Goal: Information Seeking & Learning: Check status

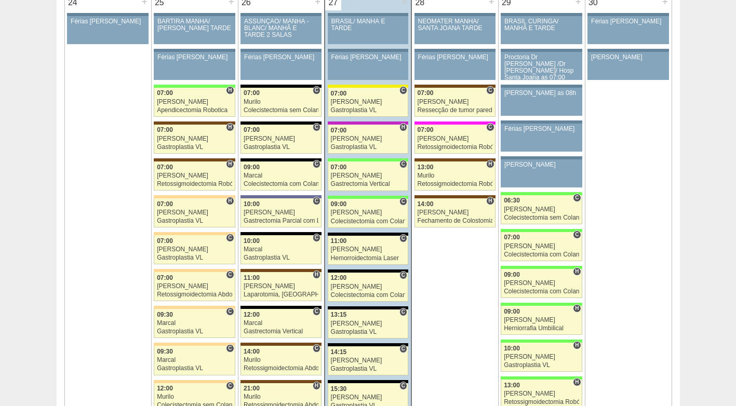
scroll to position [2391, 0]
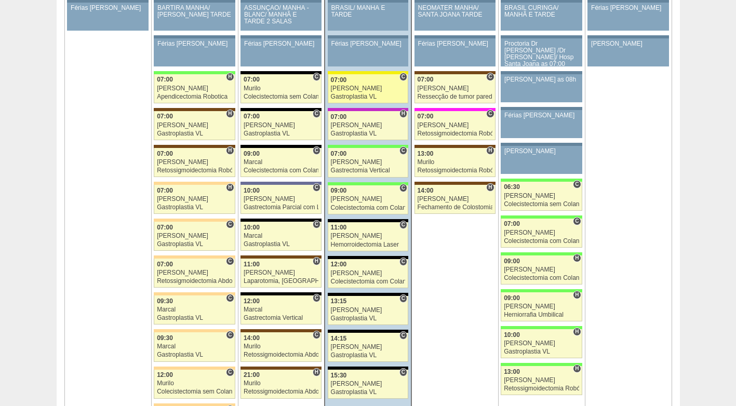
click at [364, 88] on div "[PERSON_NAME]" at bounding box center [368, 88] width 75 height 7
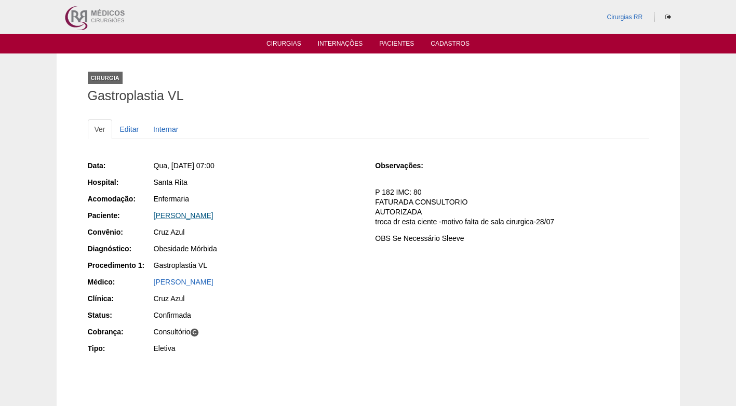
click at [189, 216] on link "Claudia Cordeiro da SIlva" at bounding box center [184, 216] width 60 height 8
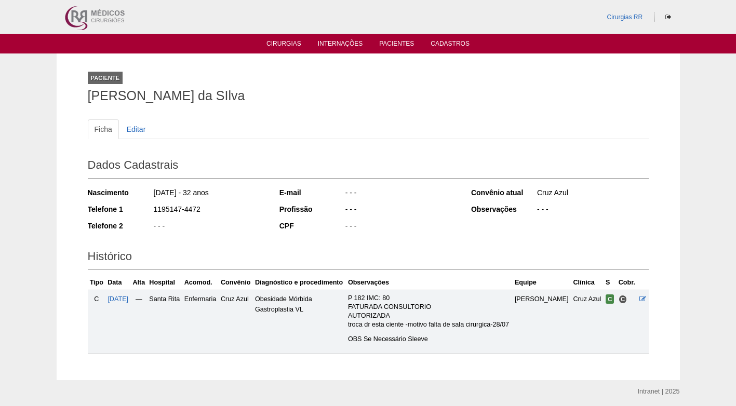
click at [255, 227] on div "- - -" at bounding box center [209, 227] width 113 height 13
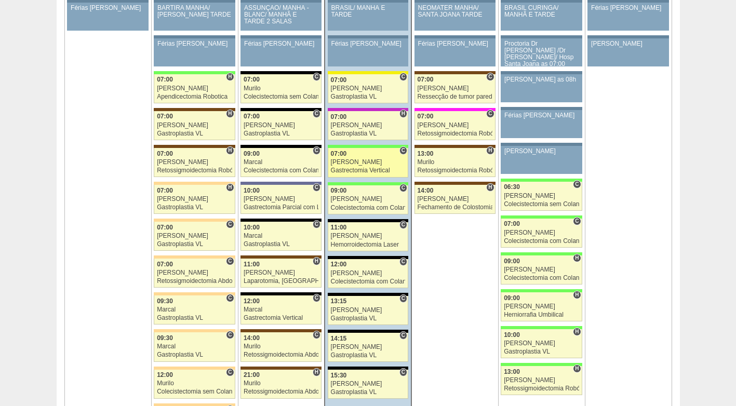
scroll to position [2391, 0]
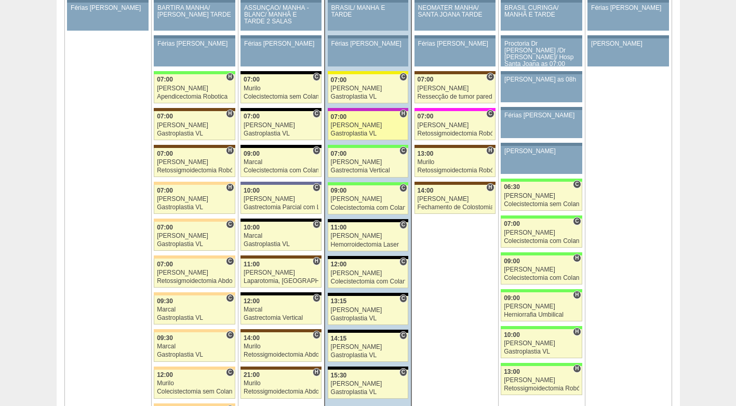
click at [362, 125] on div "Paulo Regina" at bounding box center [368, 125] width 75 height 7
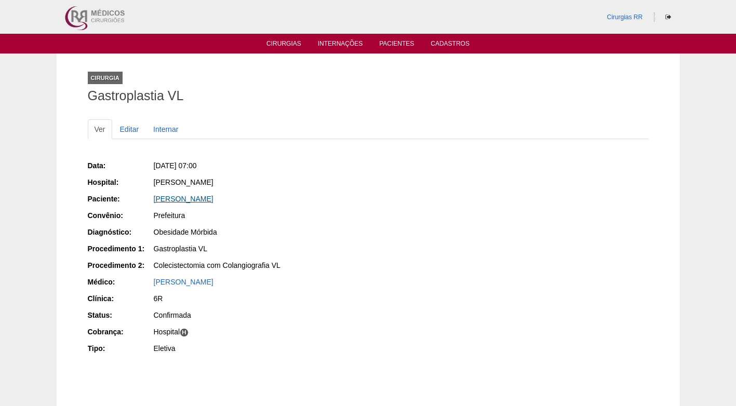
click at [192, 196] on link "[PERSON_NAME]" at bounding box center [184, 199] width 60 height 8
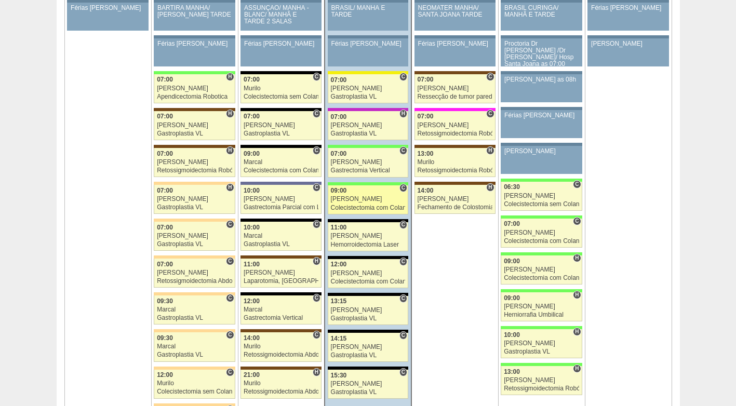
scroll to position [2391, 0]
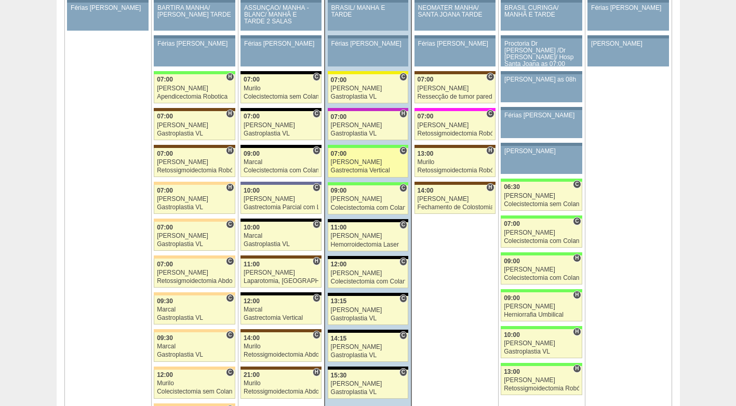
click at [371, 170] on div "Gastrectomia Vertical" at bounding box center [368, 170] width 75 height 7
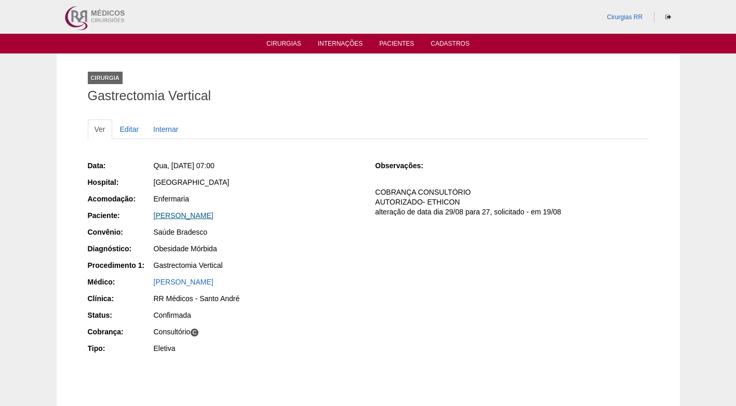
click at [193, 216] on link "[PERSON_NAME]" at bounding box center [184, 216] width 60 height 8
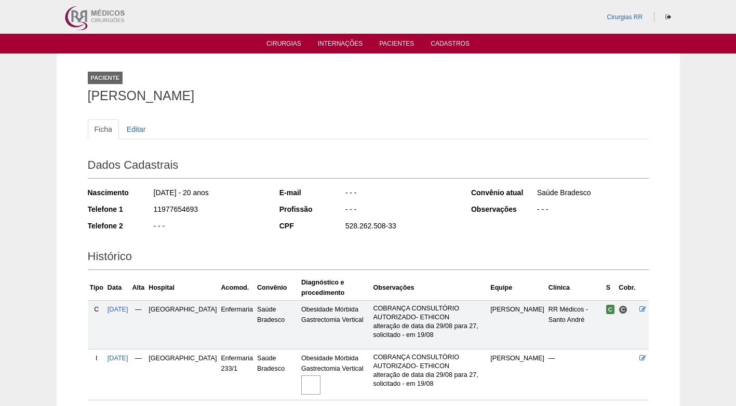
scroll to position [83, 0]
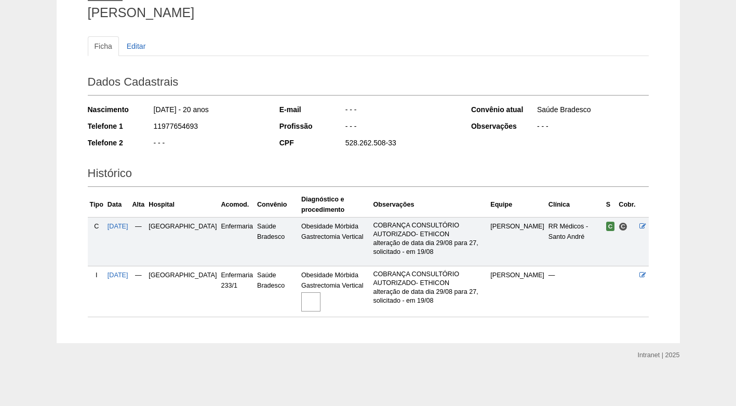
click at [301, 305] on img at bounding box center [310, 302] width 19 height 19
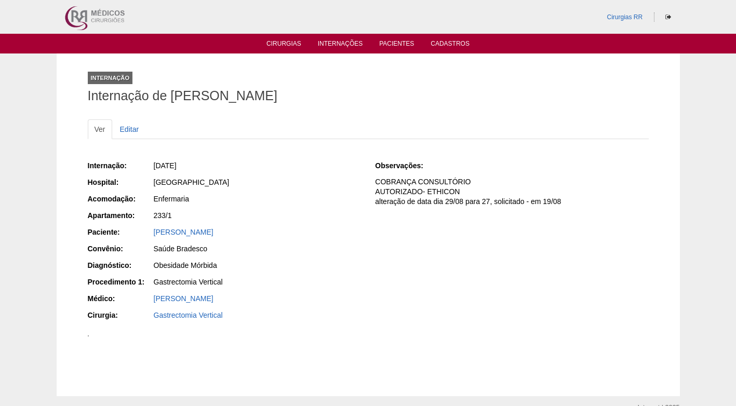
click at [320, 230] on div "[PERSON_NAME]" at bounding box center [257, 232] width 207 height 10
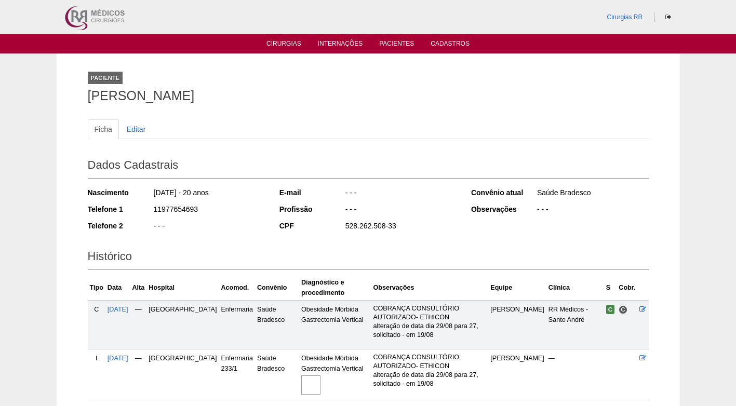
scroll to position [83, 0]
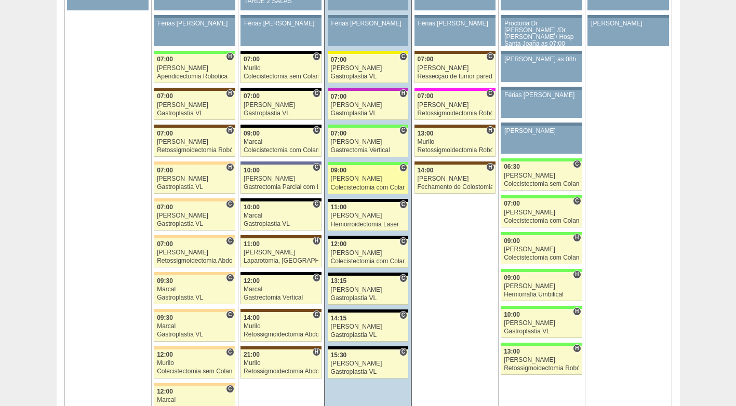
scroll to position [2391, 0]
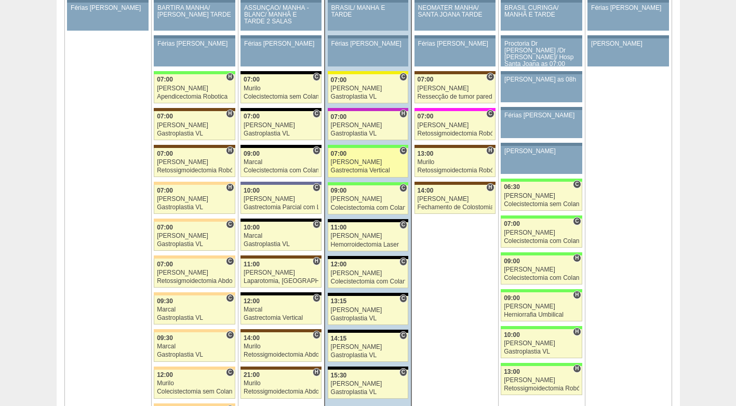
click at [351, 166] on div "[PERSON_NAME]" at bounding box center [368, 162] width 75 height 7
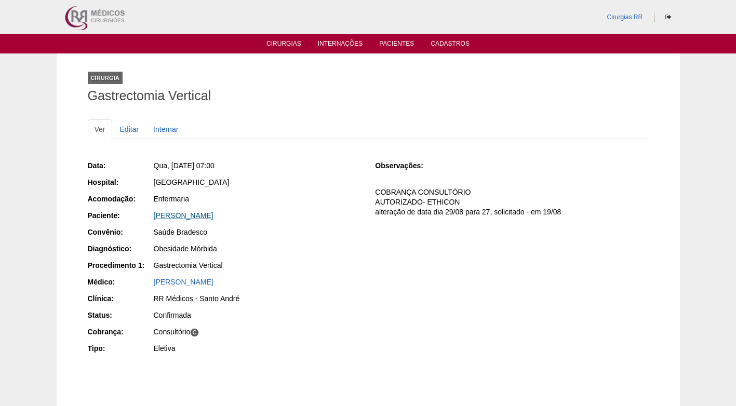
click at [214, 218] on link "ISABELLA VELLOSO DA SILVA" at bounding box center [184, 216] width 60 height 8
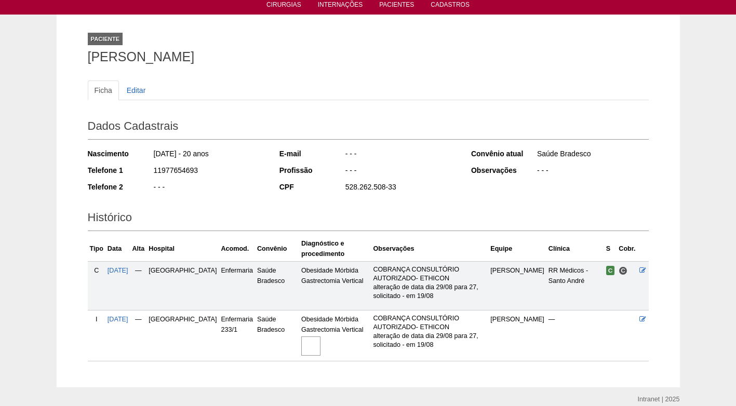
scroll to position [83, 0]
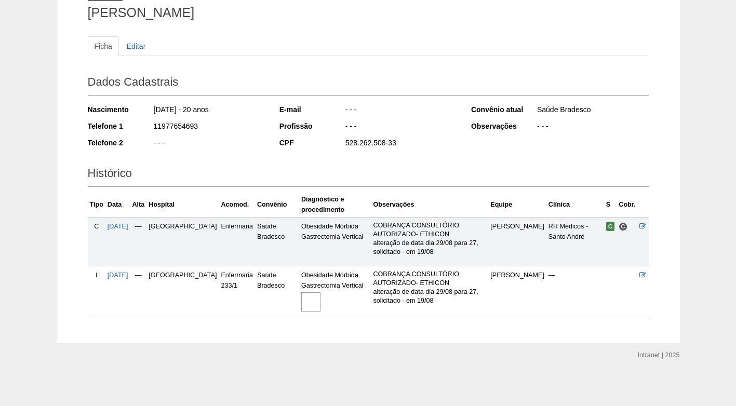
click at [301, 305] on img at bounding box center [310, 302] width 19 height 19
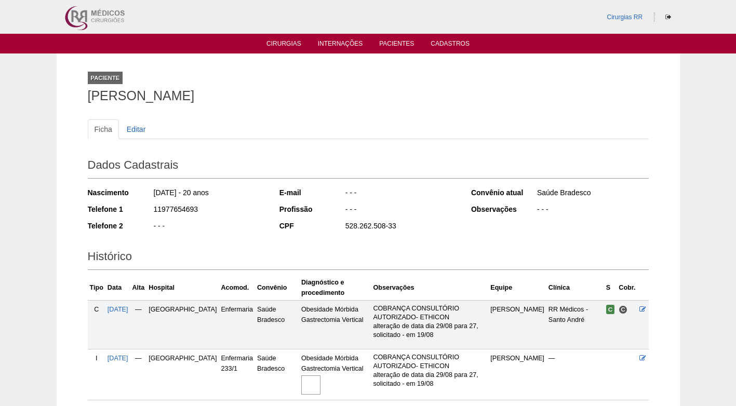
scroll to position [83, 0]
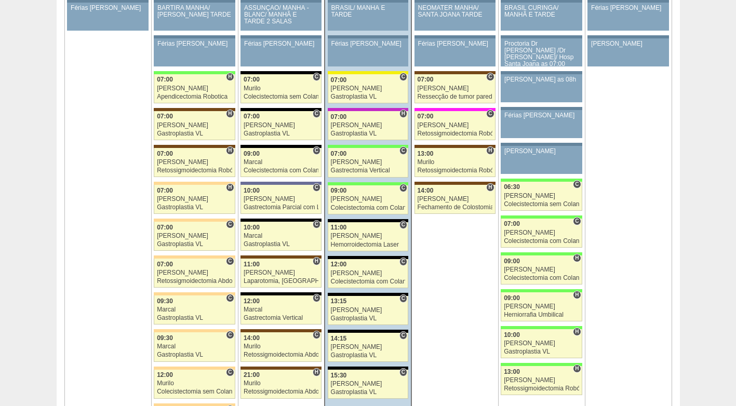
scroll to position [2391, 0]
click at [350, 205] on div "Colecistectomia com Colangiografia VL" at bounding box center [368, 208] width 75 height 7
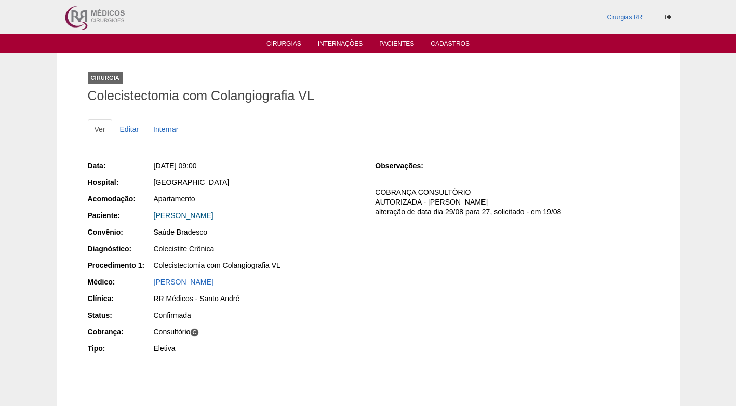
click at [214, 217] on link "GUILHERME BATELLO MIQUELINI" at bounding box center [184, 216] width 60 height 8
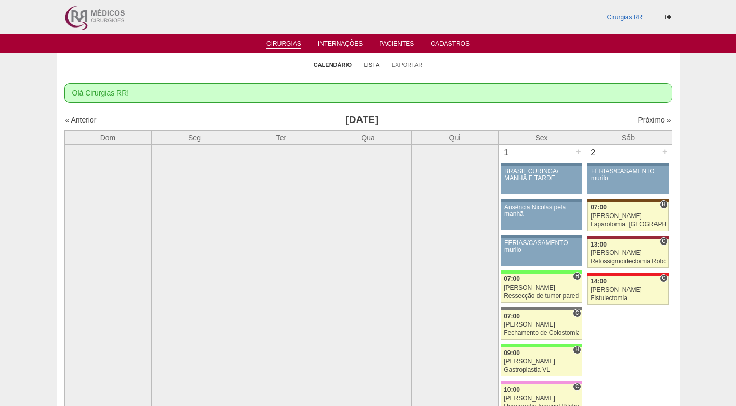
click at [369, 62] on li "Lista" at bounding box center [372, 64] width 16 height 15
click at [371, 64] on link "Lista" at bounding box center [372, 65] width 16 height 8
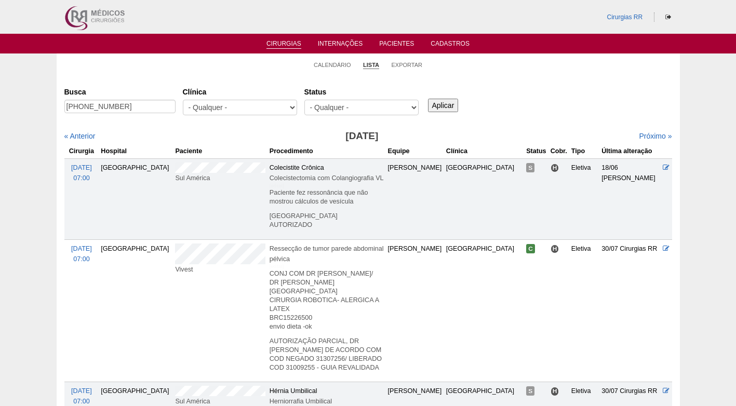
drag, startPoint x: 118, startPoint y: 109, endPoint x: 23, endPoint y: 109, distance: 95.1
type input "ALEXANDRE GALARDI"
click at [428, 99] on input "Aplicar" at bounding box center [443, 106] width 31 height 14
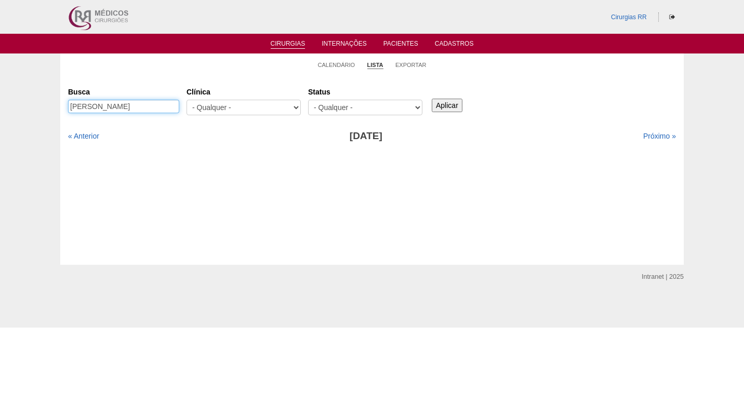
click at [162, 107] on input "[PERSON_NAME]" at bounding box center [123, 107] width 111 height 14
drag, startPoint x: 165, startPoint y: 108, endPoint x: 114, endPoint y: 113, distance: 51.2
click at [114, 113] on input "[PERSON_NAME]" at bounding box center [123, 107] width 111 height 14
type input "[PERSON_NAME]"
click at [432, 99] on input "Aplicar" at bounding box center [447, 106] width 31 height 14
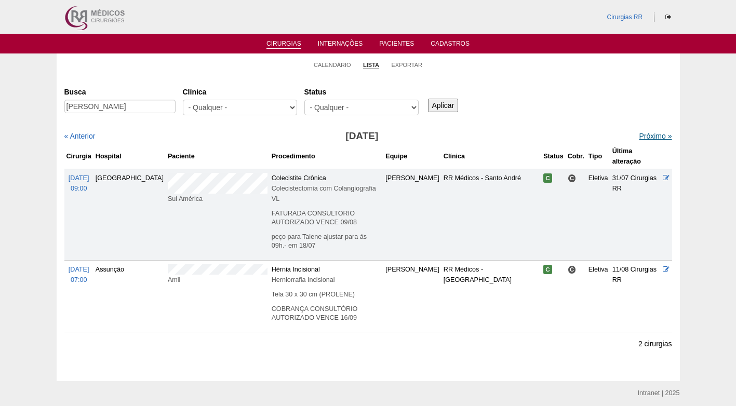
click at [640, 137] on link "Próximo »" at bounding box center [655, 136] width 33 height 8
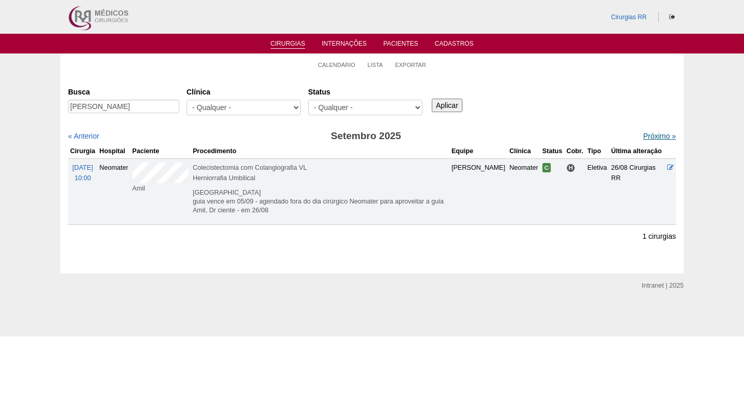
click at [654, 138] on link "Próximo »" at bounding box center [659, 136] width 33 height 8
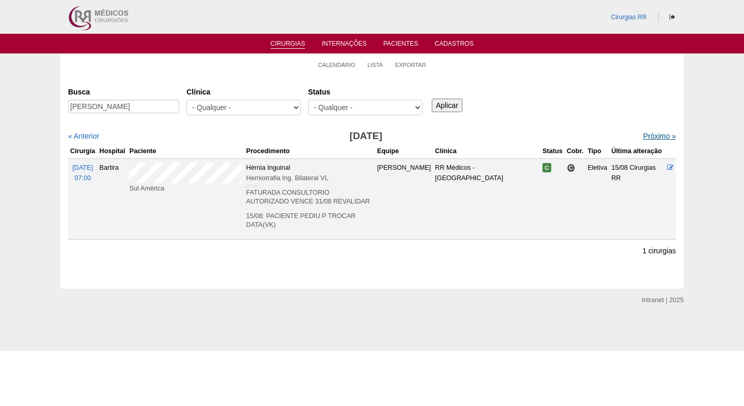
click at [651, 135] on link "Próximo »" at bounding box center [659, 136] width 33 height 8
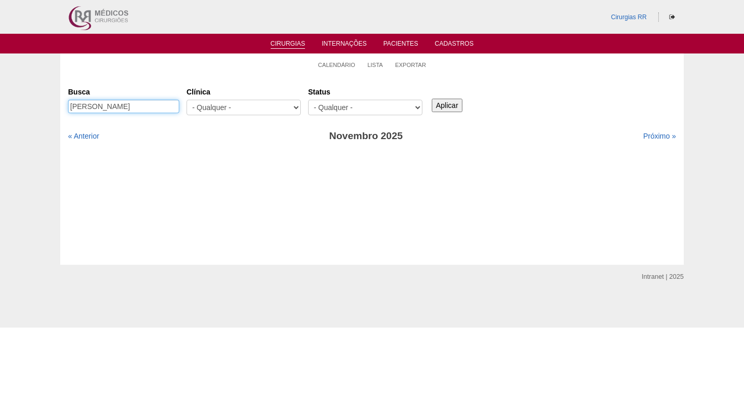
click at [136, 101] on input "[PERSON_NAME]" at bounding box center [123, 107] width 111 height 14
drag, startPoint x: 132, startPoint y: 104, endPoint x: 71, endPoint y: 110, distance: 61.6
click at [71, 110] on input "[PERSON_NAME]" at bounding box center [123, 107] width 111 height 14
type input "[PERSON_NAME]"
click at [432, 99] on input "Aplicar" at bounding box center [447, 106] width 31 height 14
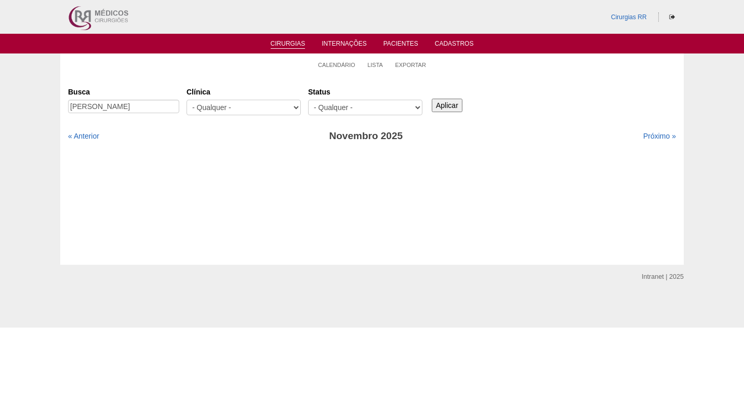
click at [440, 103] on input "Aplicar" at bounding box center [447, 106] width 31 height 14
click at [87, 138] on link "« Anterior" at bounding box center [83, 136] width 31 height 8
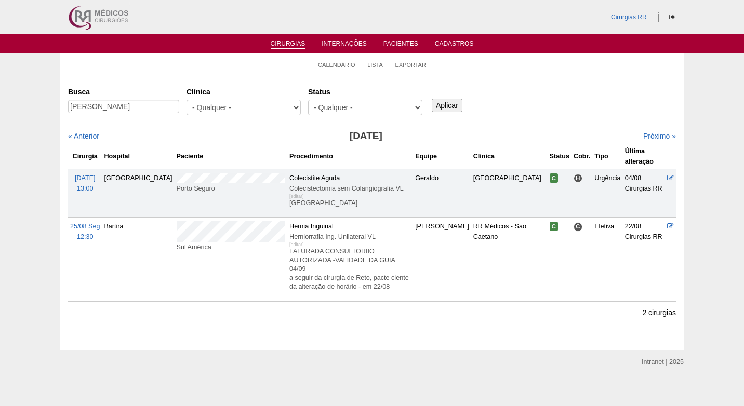
click at [545, 73] on ul "Calendário Lista Exportar" at bounding box center [372, 65] width 624 height 22
click at [582, 81] on div "Cirurgias Busca anderson Clínica - Qualquer - 6R Alphaville Assunção Bartira Br…" at bounding box center [372, 212] width 624 height 275
click at [224, 141] on h3 "[DATE]" at bounding box center [366, 136] width 304 height 15
click at [346, 65] on link "Calendário" at bounding box center [336, 65] width 37 height 8
